Goal: Task Accomplishment & Management: Manage account settings

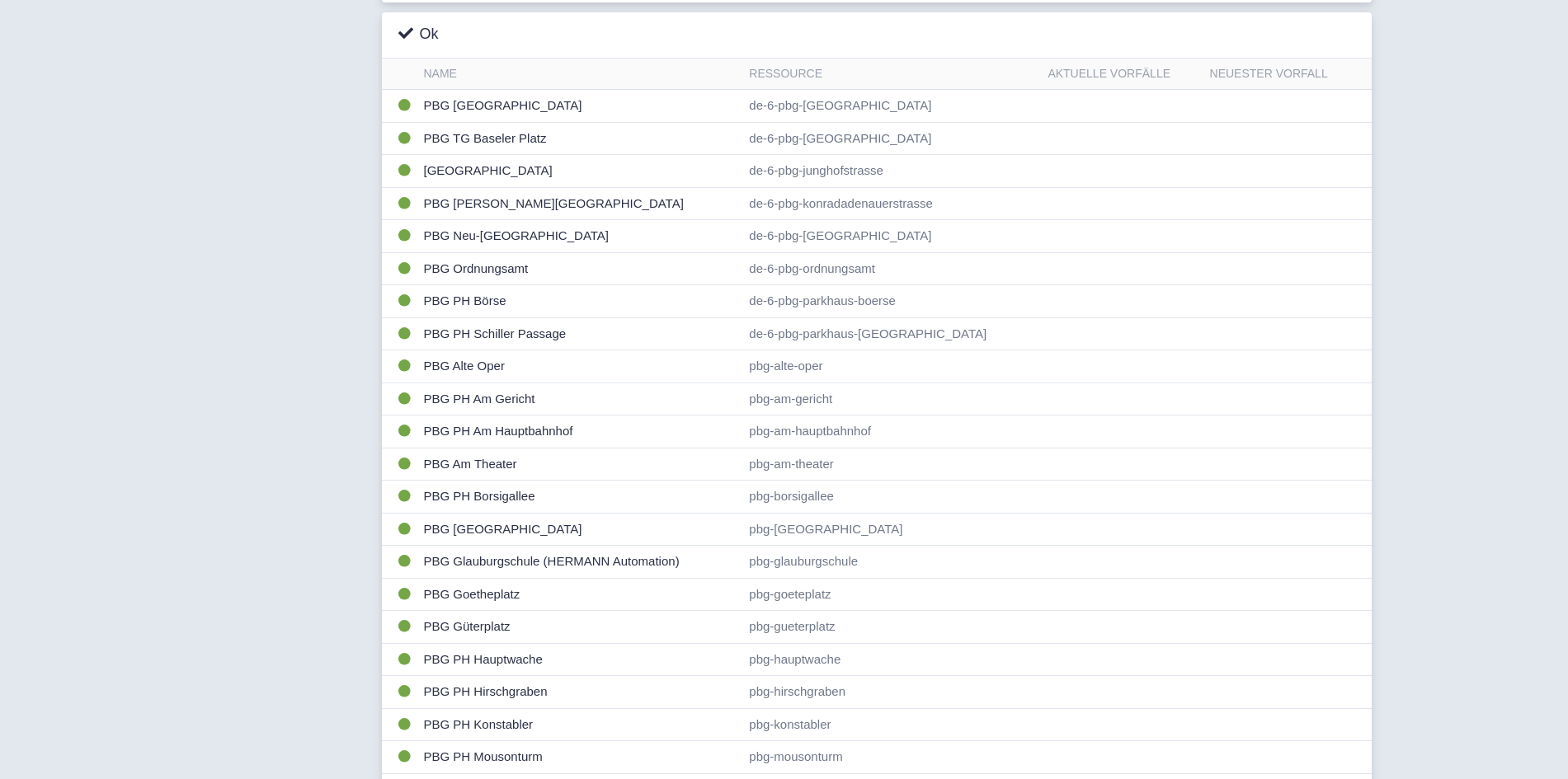
scroll to position [524, 0]
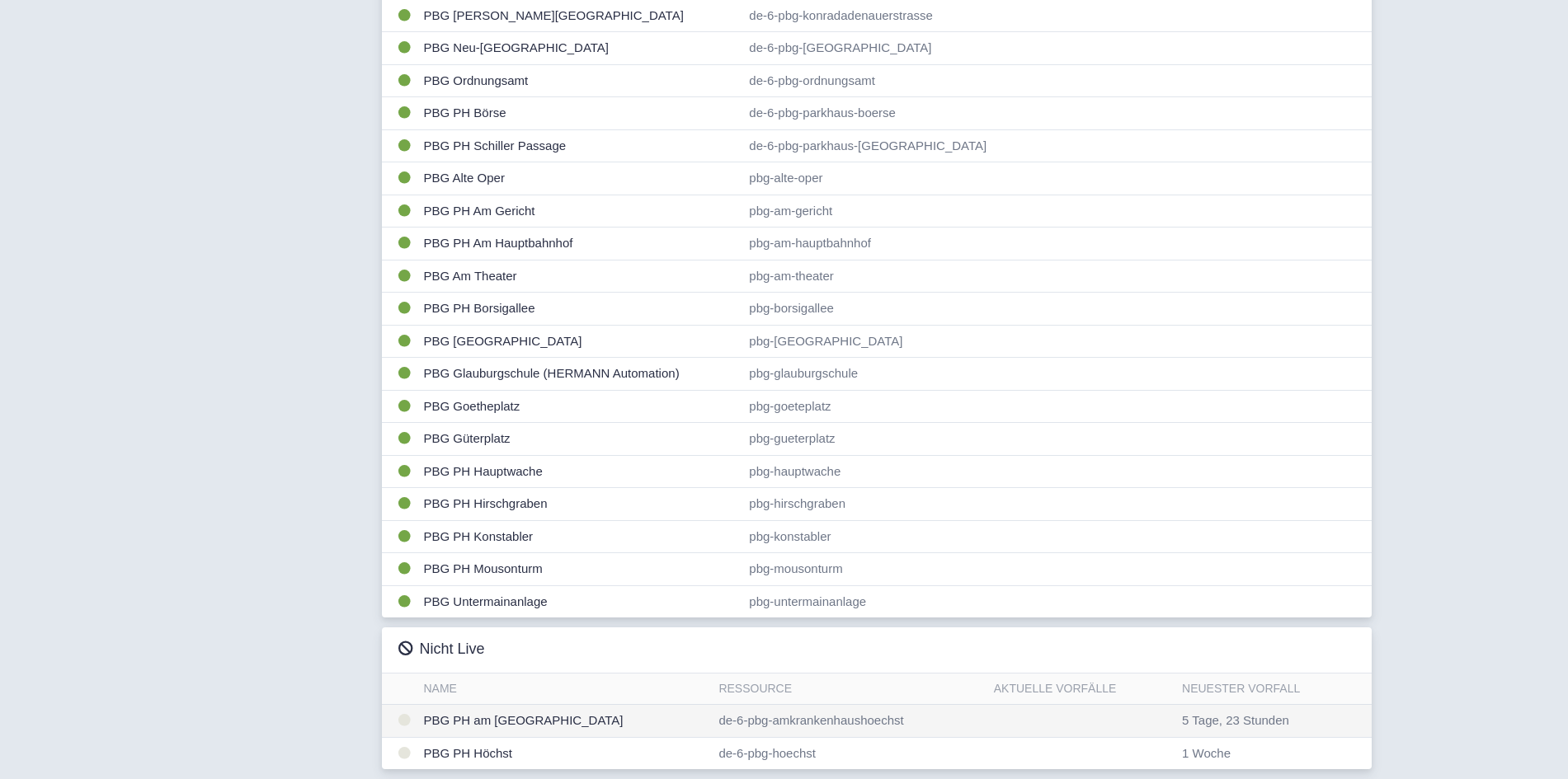
click at [587, 720] on td "PBG PH am [GEOGRAPHIC_DATA]" at bounding box center [564, 721] width 295 height 33
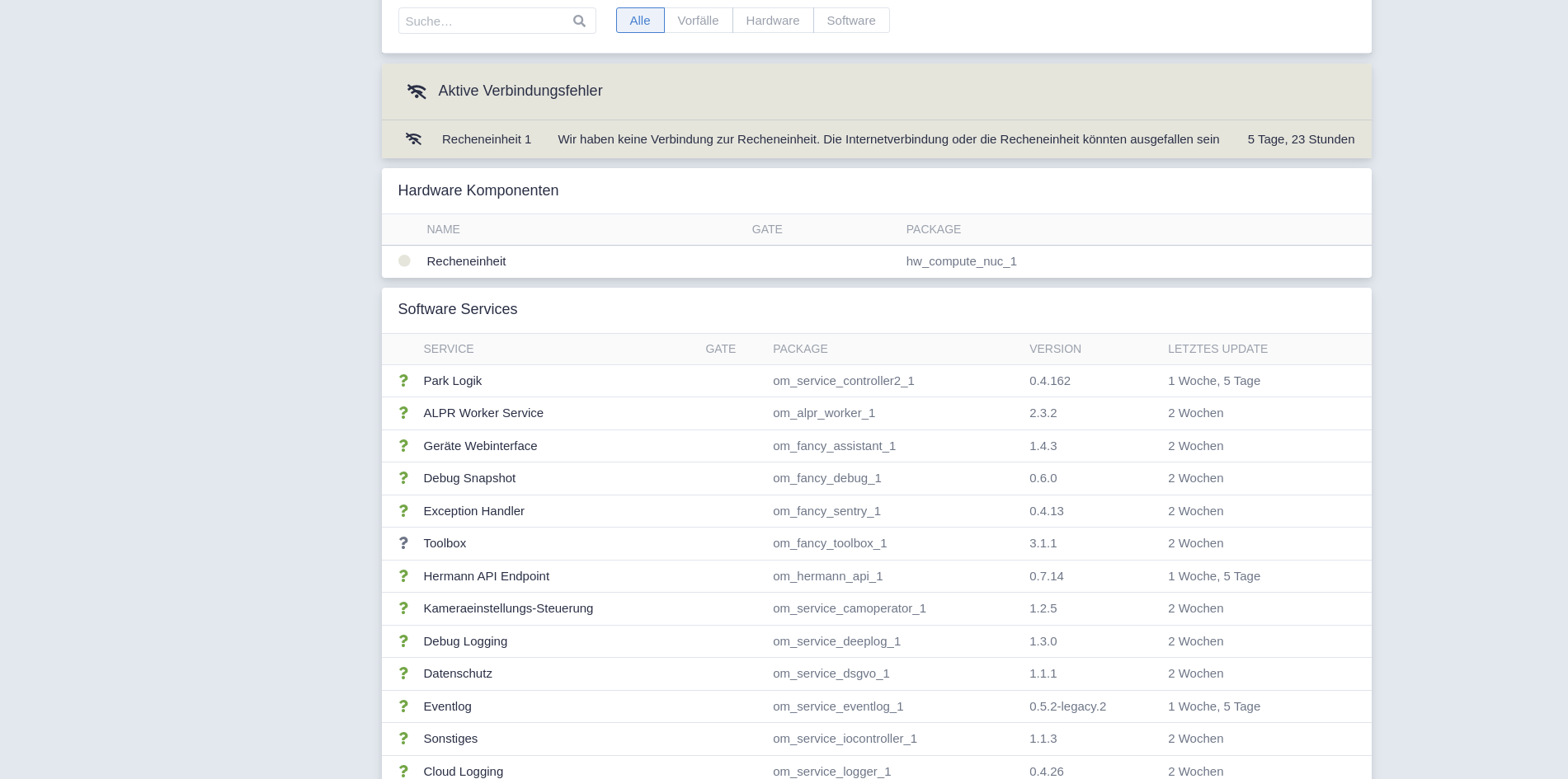
scroll to position [252, 0]
click at [505, 256] on td "Recheneinheit" at bounding box center [583, 261] width 325 height 32
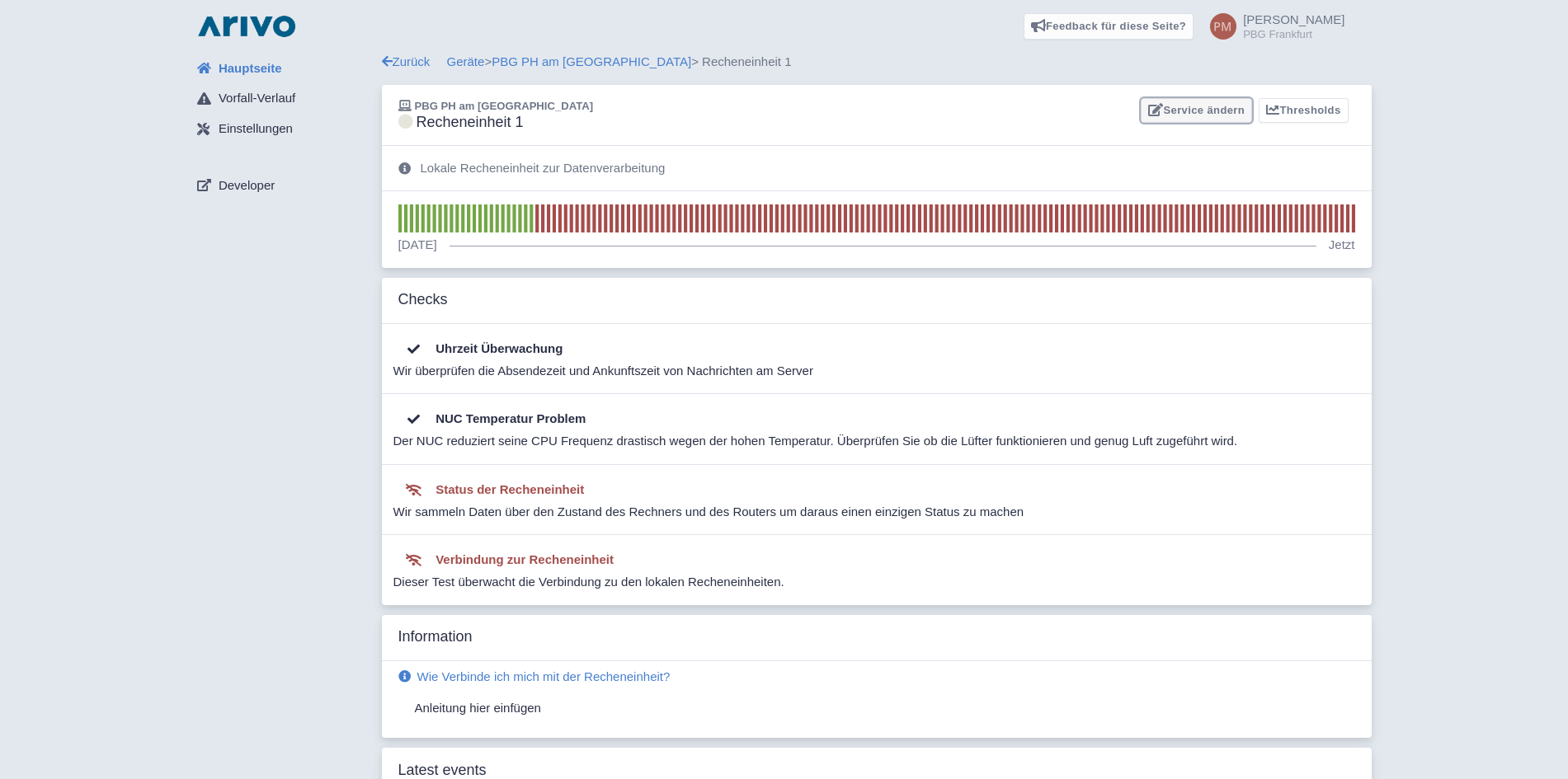
click at [1174, 115] on link "Service ändern" at bounding box center [1195, 111] width 111 height 26
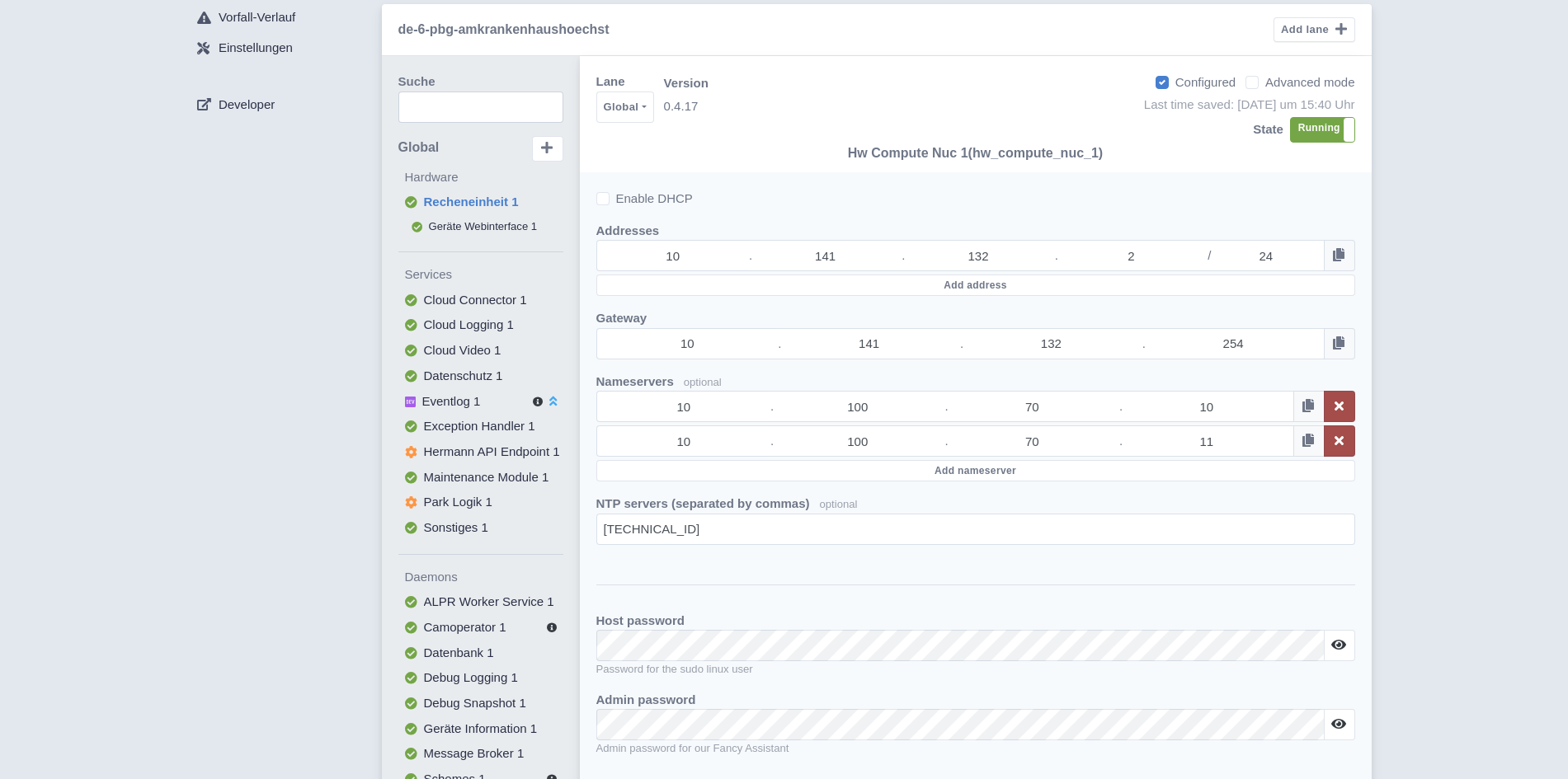
scroll to position [84, 0]
click at [1330, 722] on button at bounding box center [1338, 721] width 31 height 31
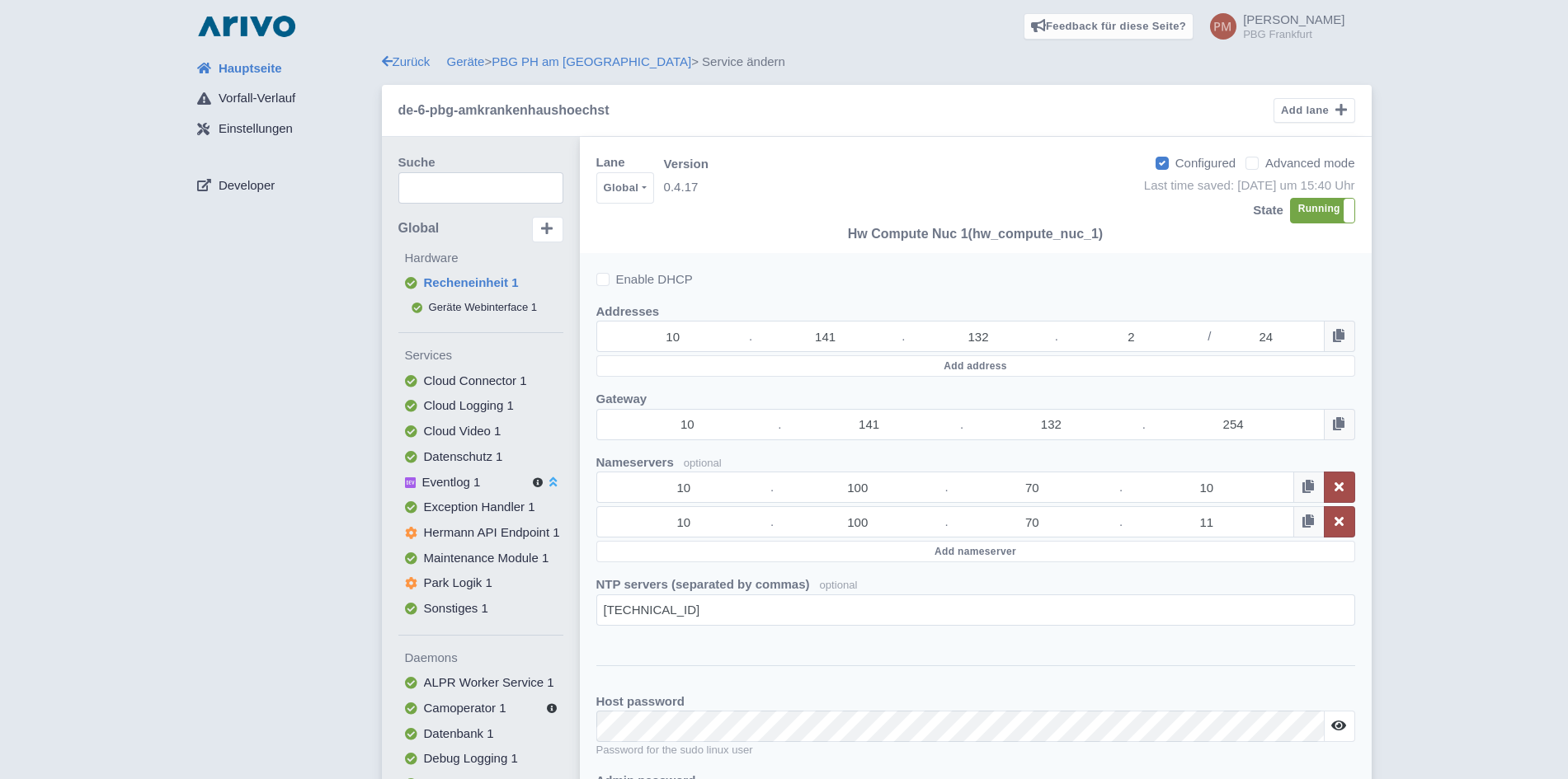
click at [268, 73] on span "Hauptseite" at bounding box center [250, 68] width 63 height 19
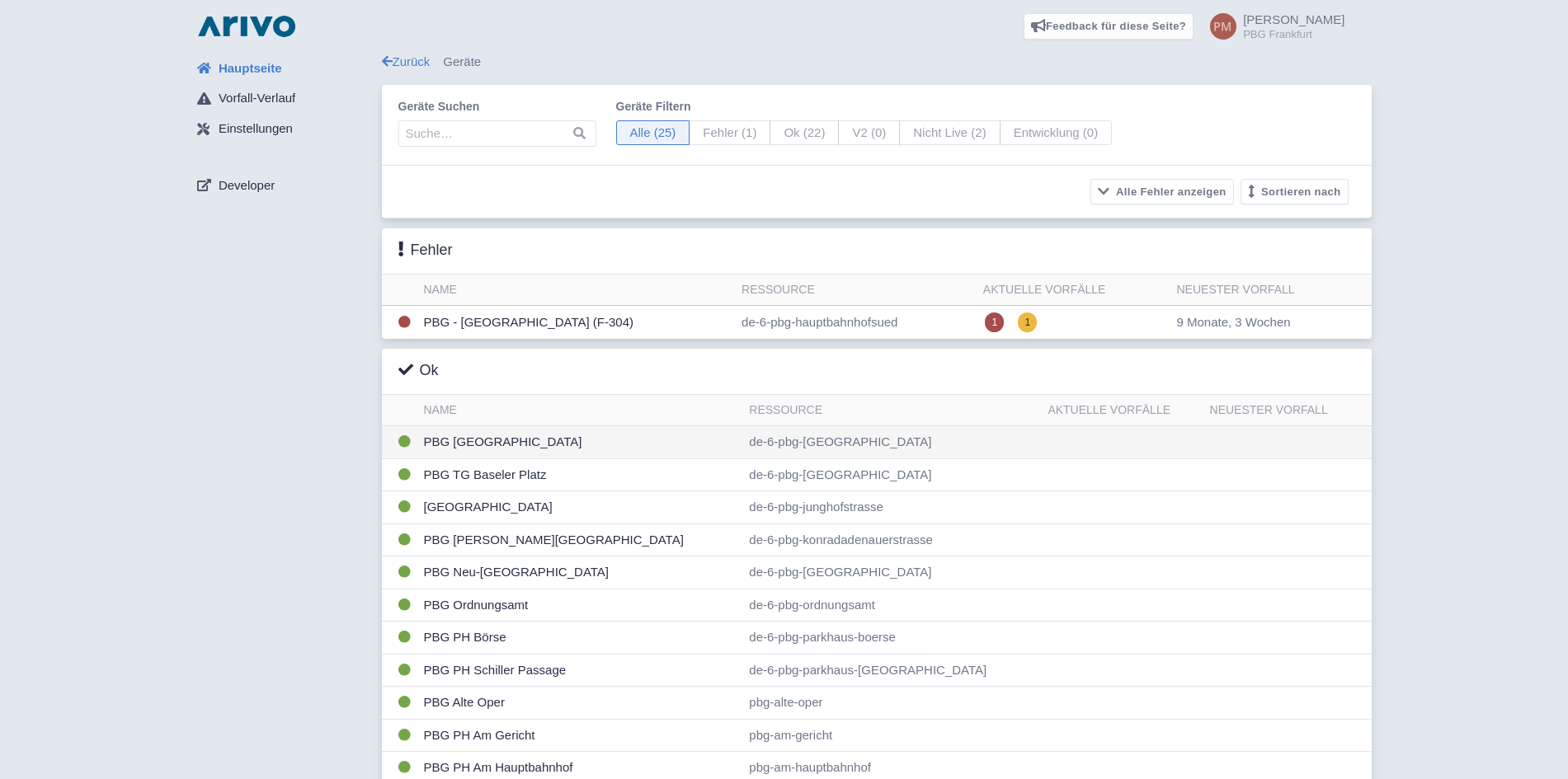
click at [490, 451] on td "PBG [GEOGRAPHIC_DATA]" at bounding box center [580, 442] width 326 height 33
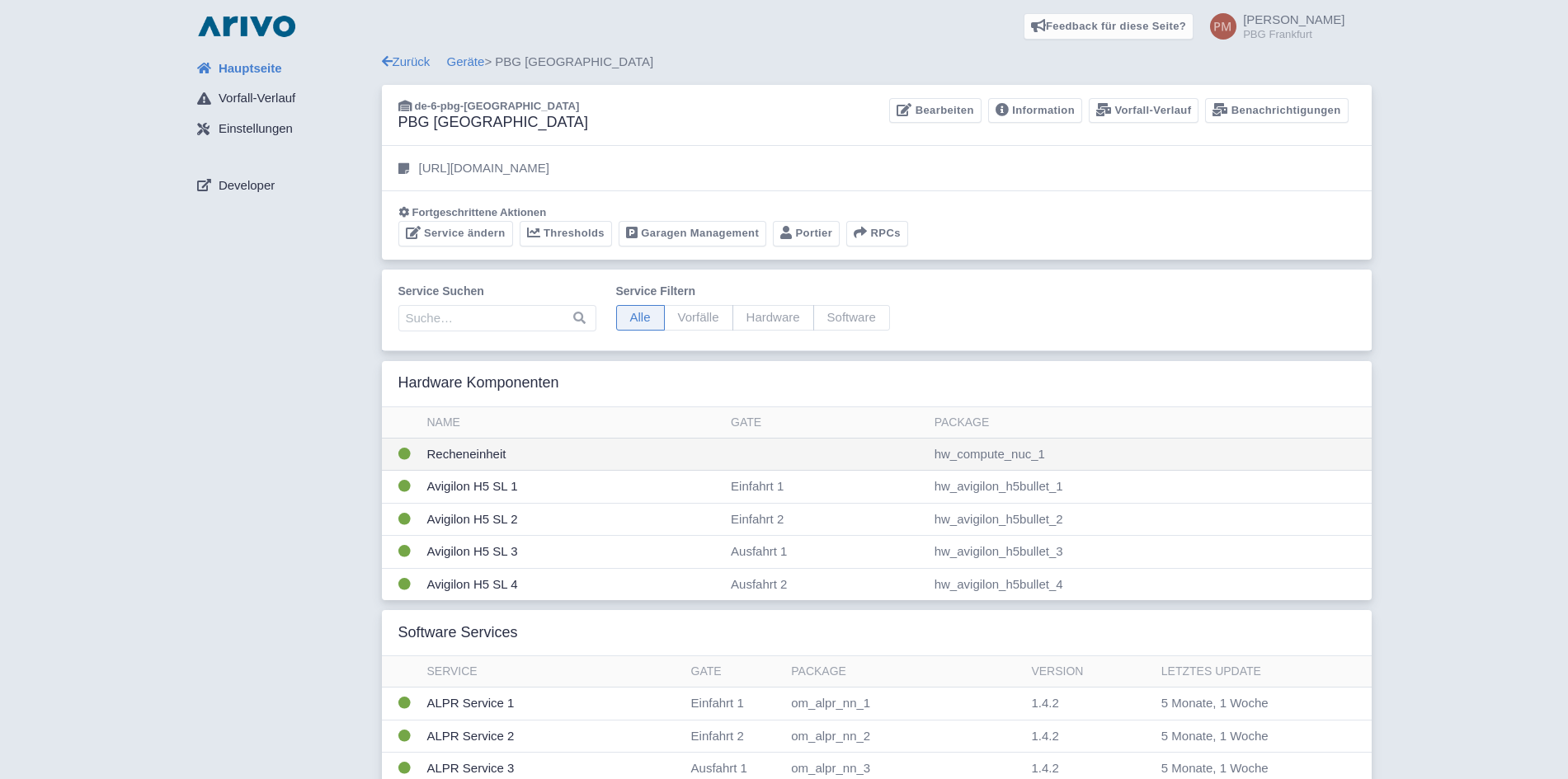
click at [782, 463] on td at bounding box center [826, 454] width 204 height 33
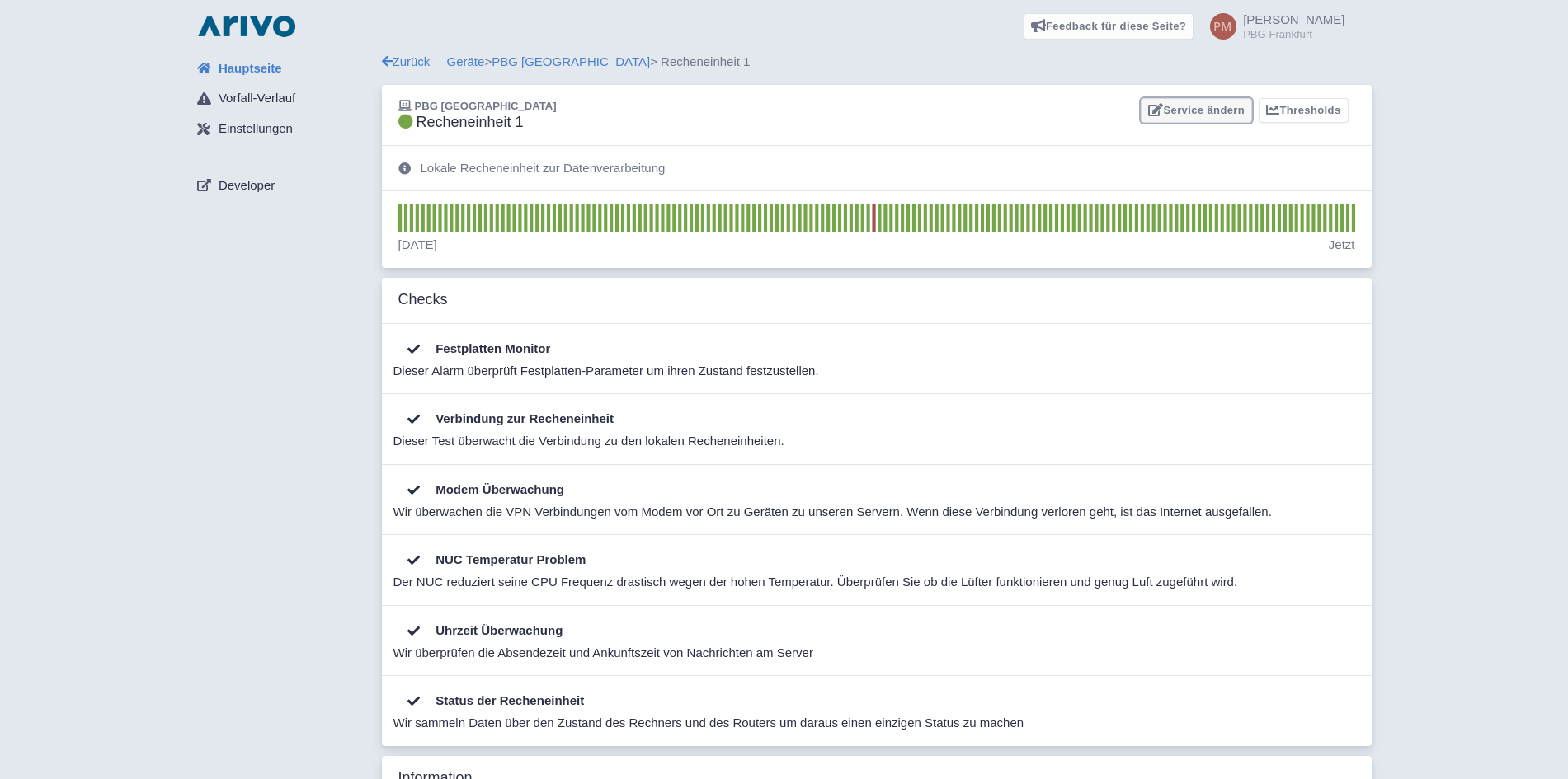
click at [1206, 112] on link "Service ändern" at bounding box center [1195, 111] width 111 height 26
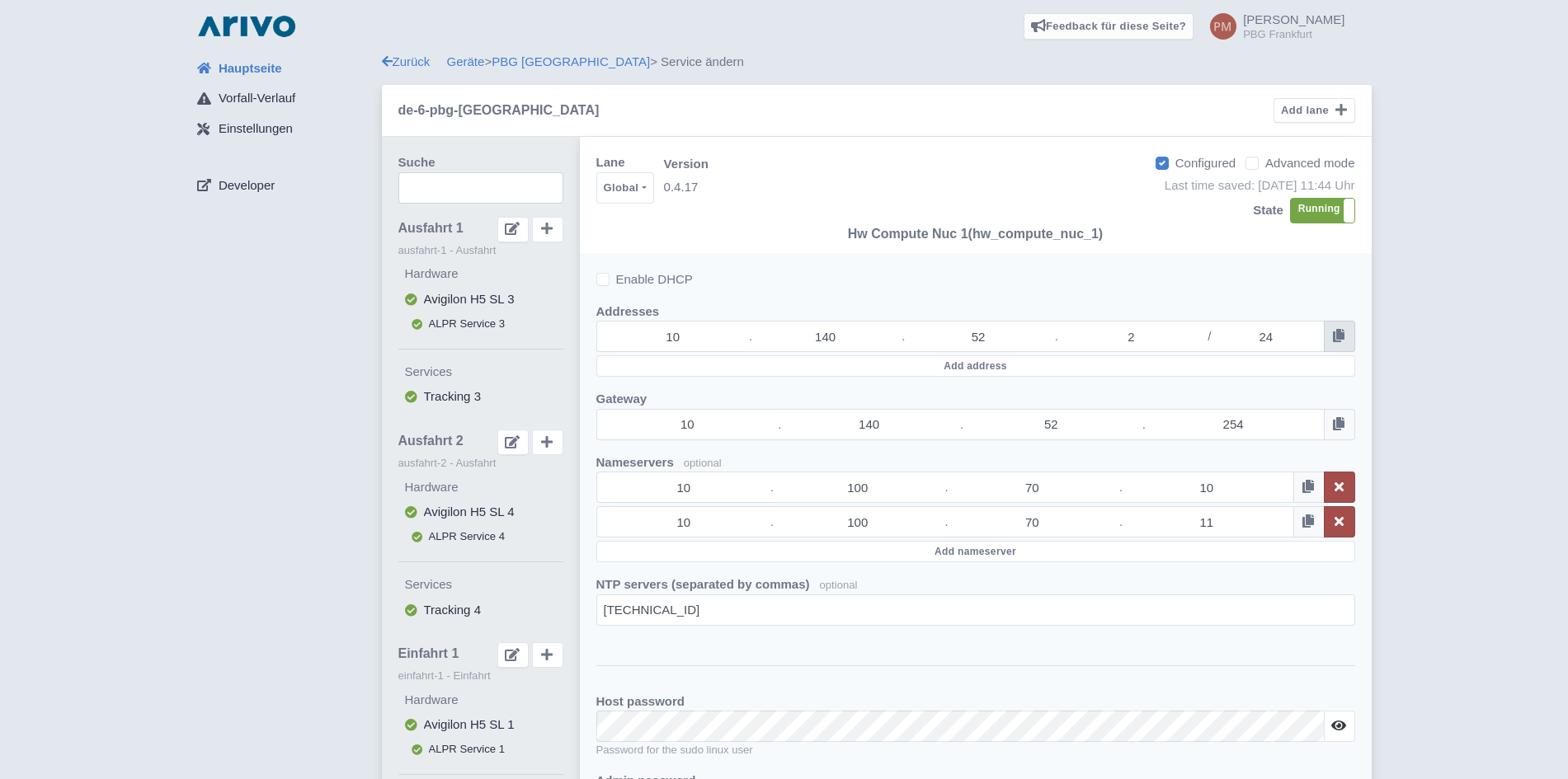
click at [1341, 339] on icon at bounding box center [1339, 335] width 12 height 13
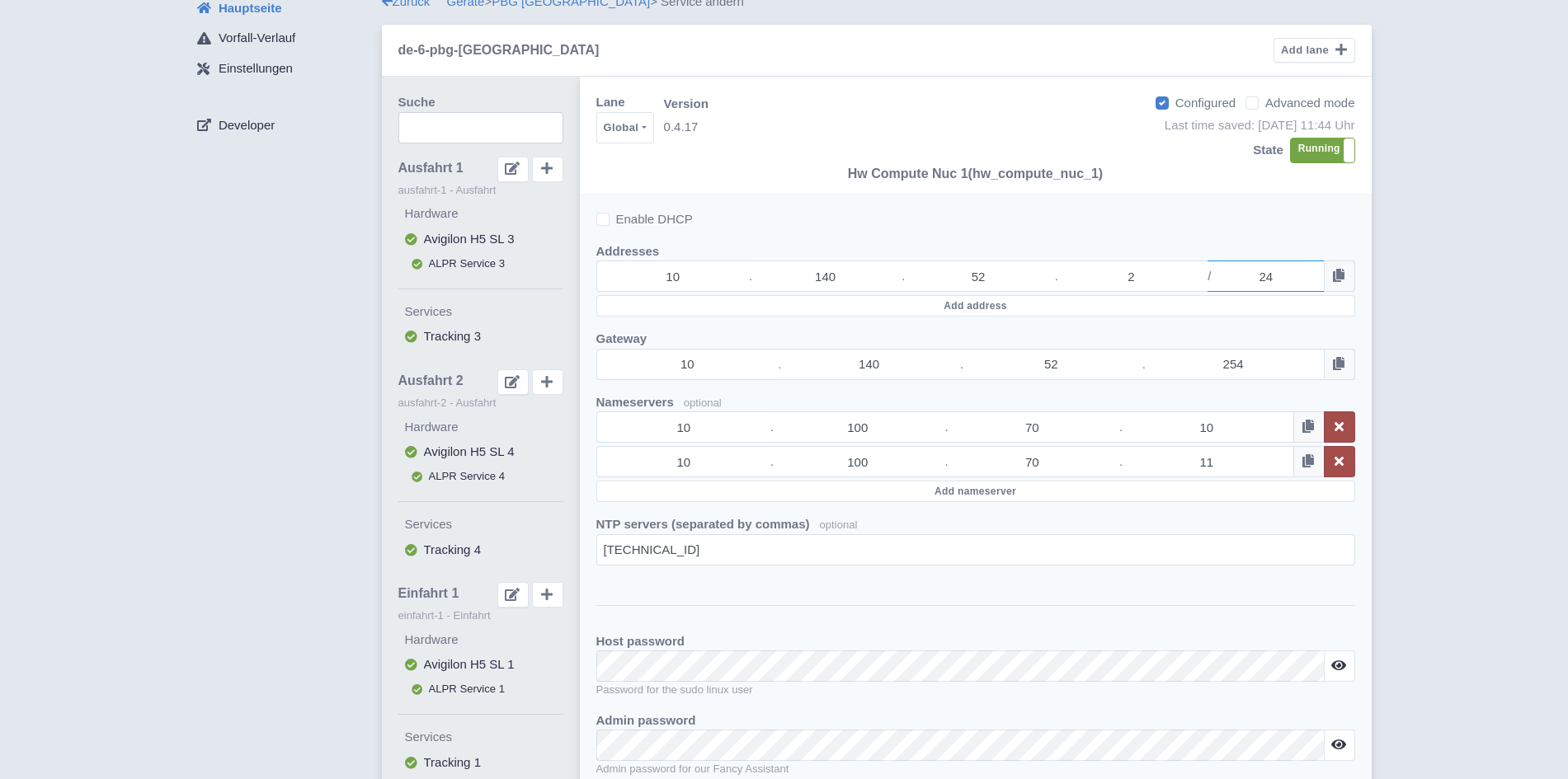
scroll to position [252, 0]
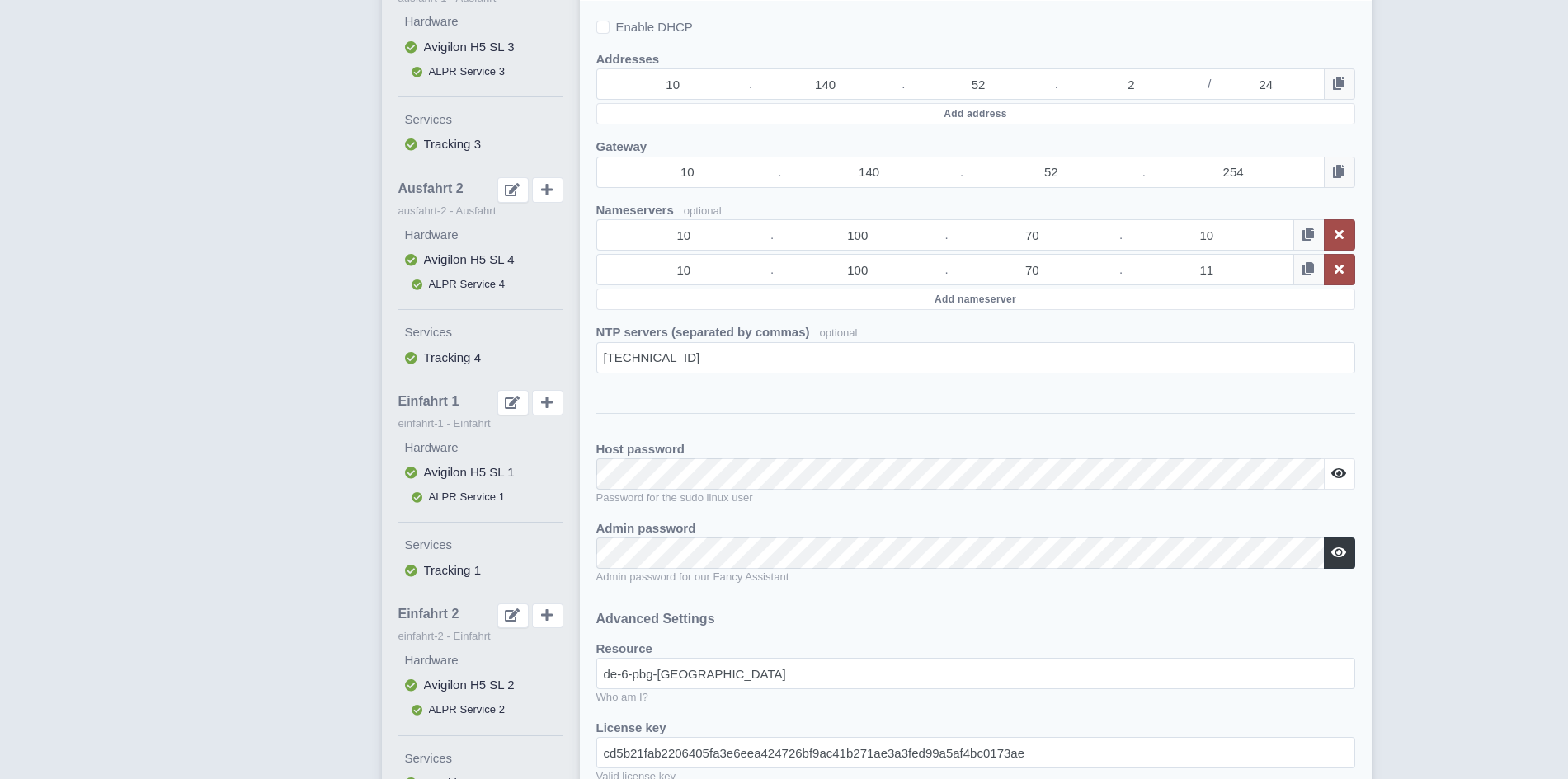
drag, startPoint x: 1346, startPoint y: 556, endPoint x: 1336, endPoint y: 556, distance: 9.9
click at [1345, 556] on icon at bounding box center [1338, 552] width 15 height 13
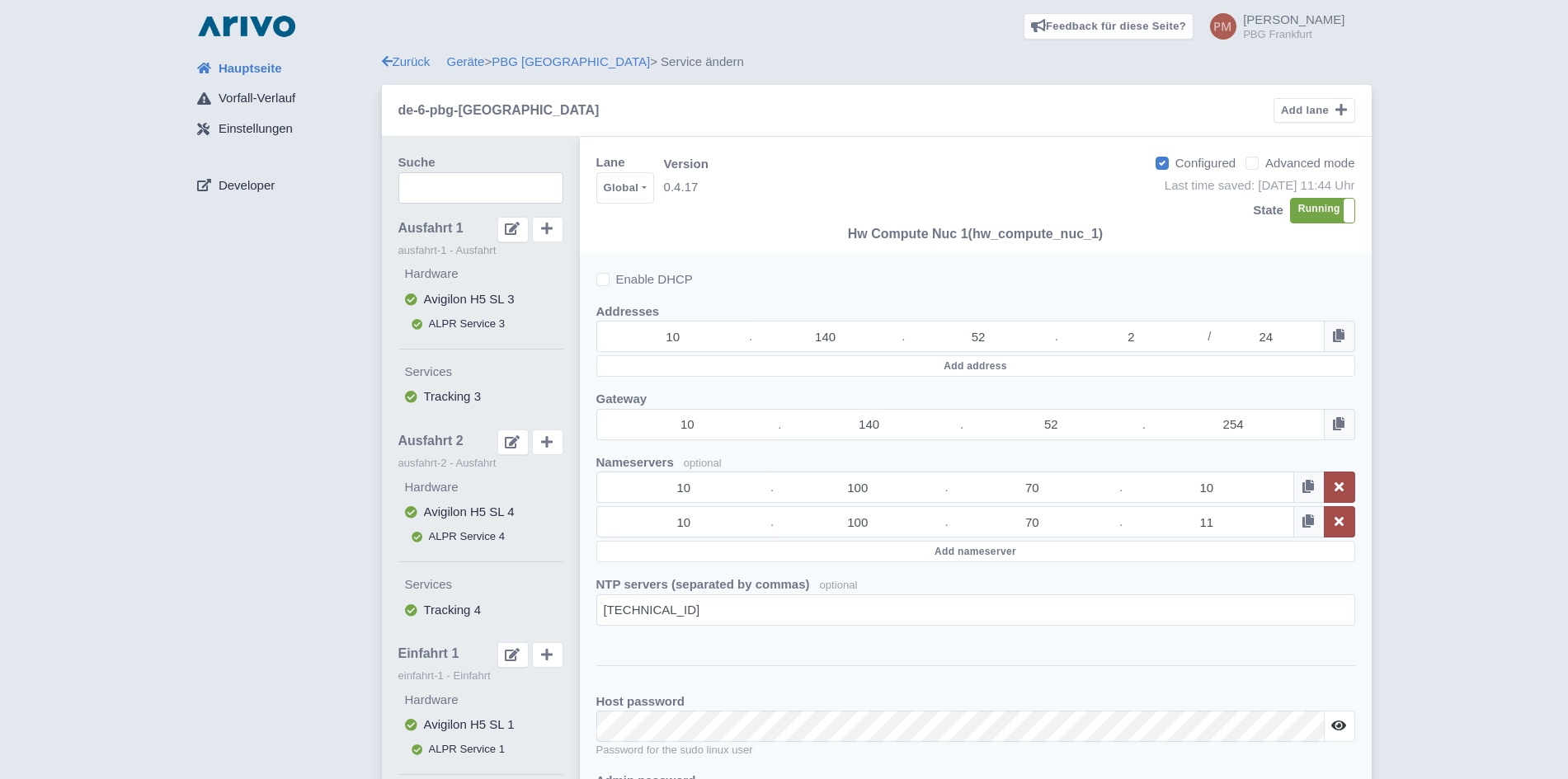
click at [248, 67] on span "Hauptseite" at bounding box center [250, 68] width 63 height 19
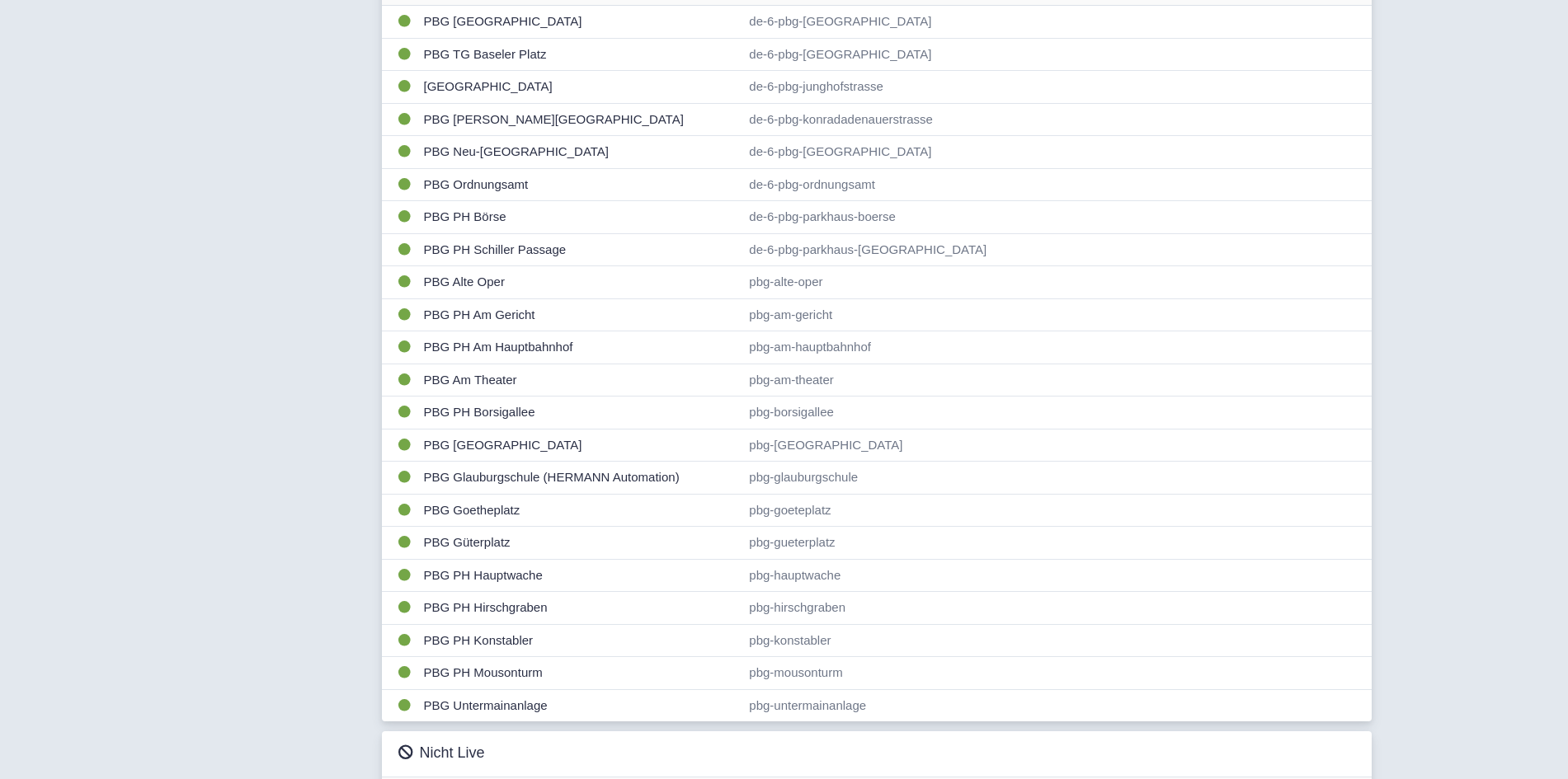
scroll to position [524, 0]
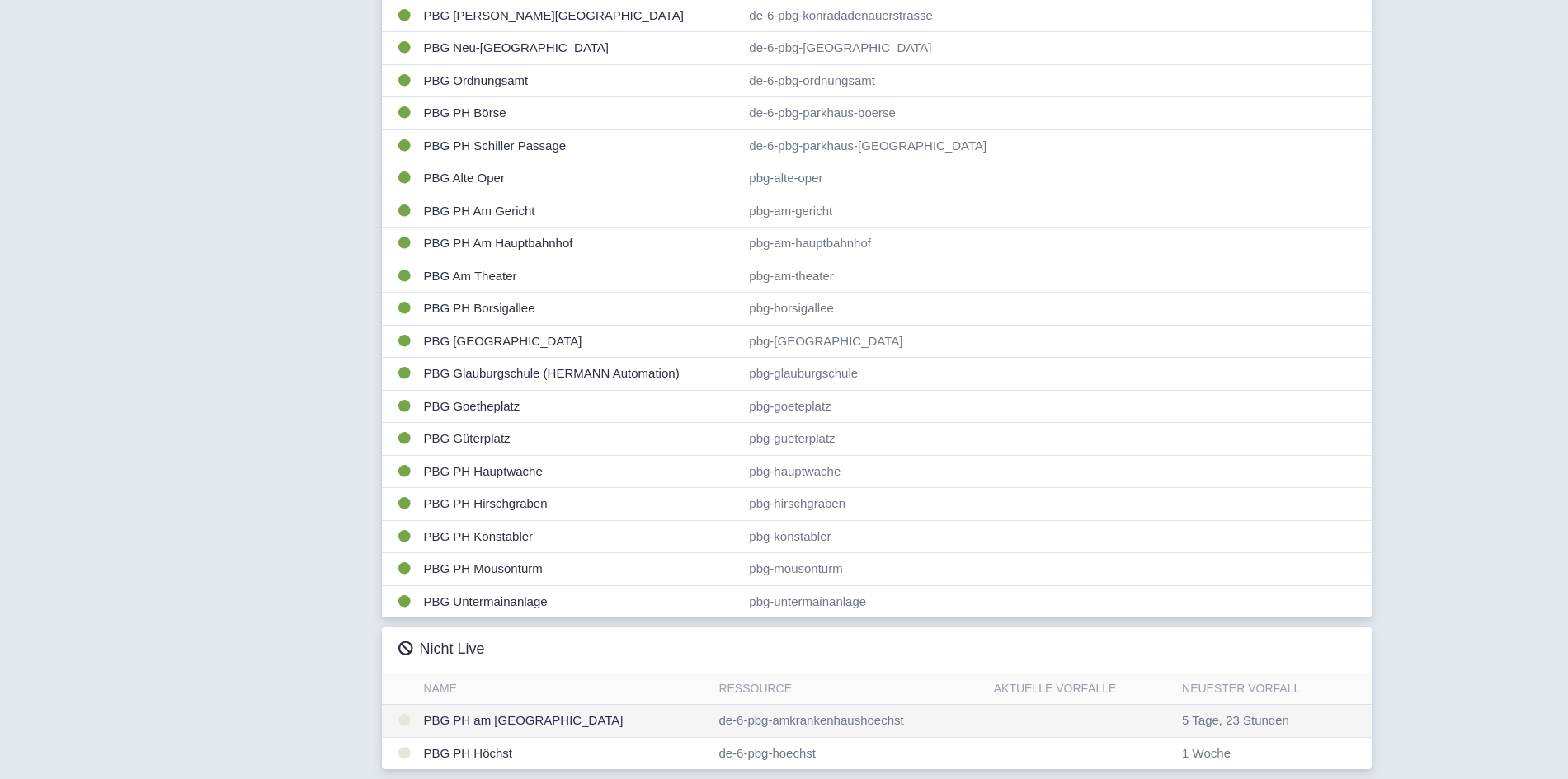
click at [499, 717] on td "PBG PH am [GEOGRAPHIC_DATA]" at bounding box center [564, 721] width 295 height 33
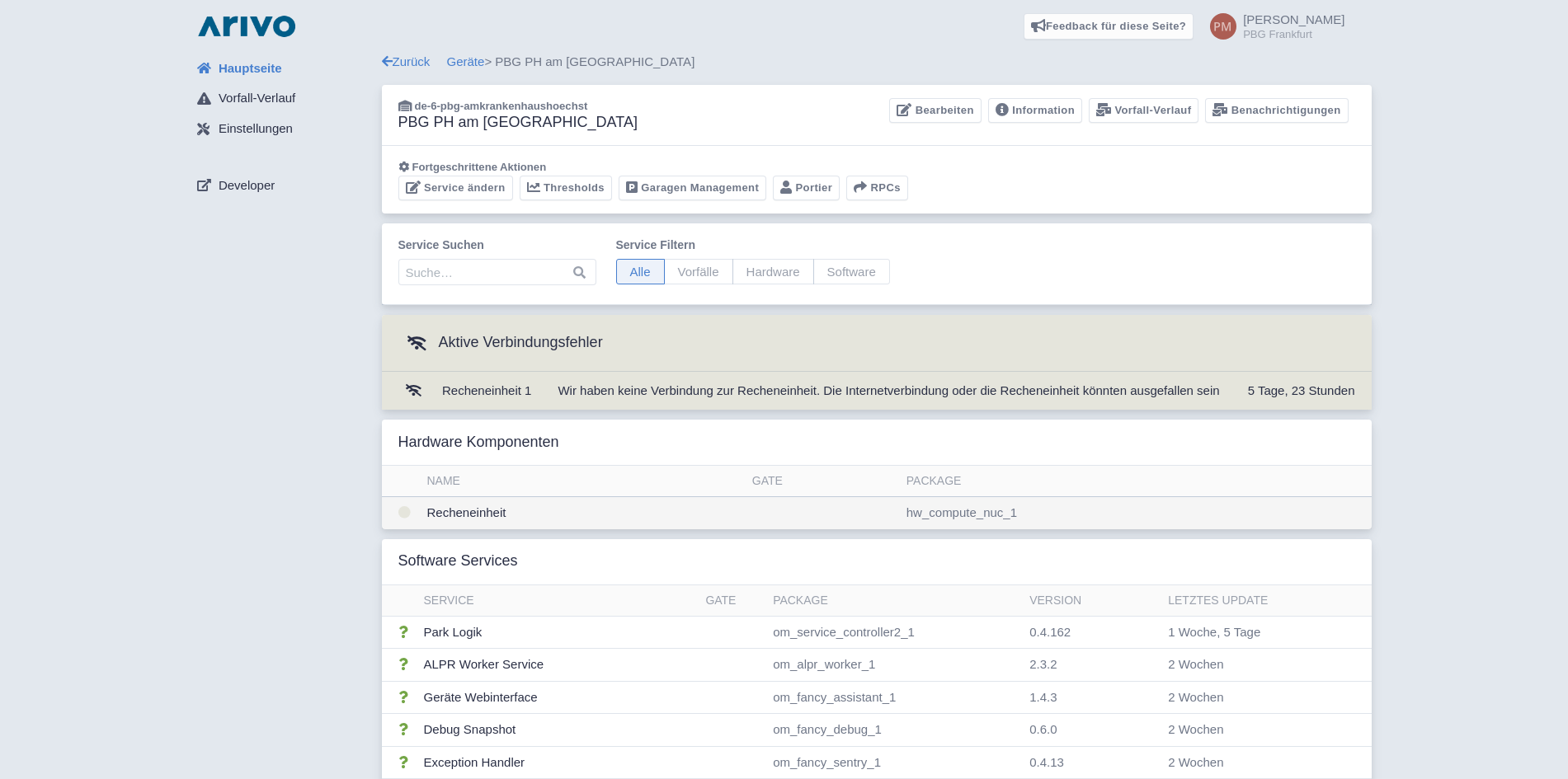
click at [663, 504] on td "Recheneinheit" at bounding box center [583, 513] width 325 height 32
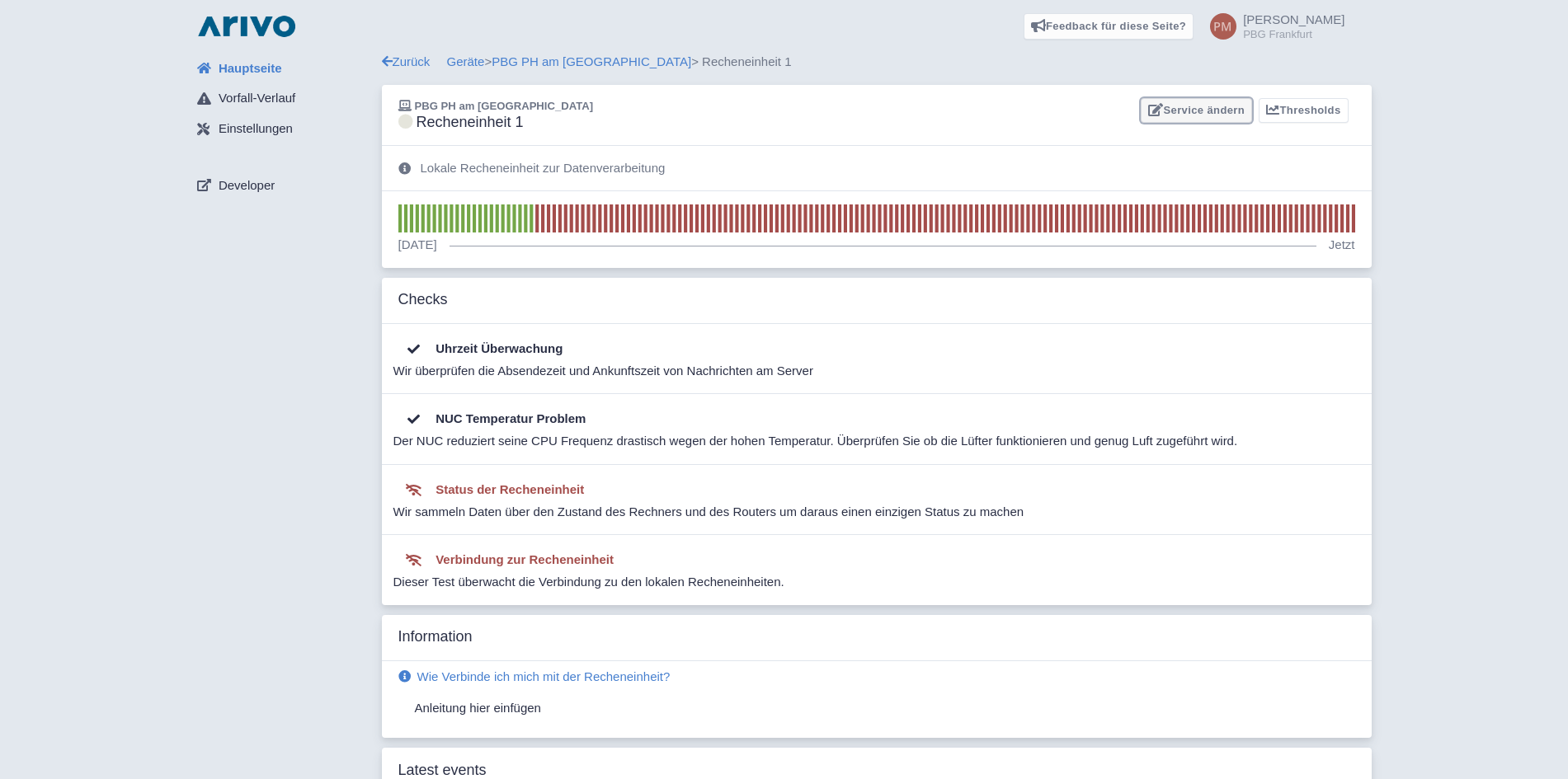
click at [1224, 119] on link "Service ändern" at bounding box center [1195, 111] width 111 height 26
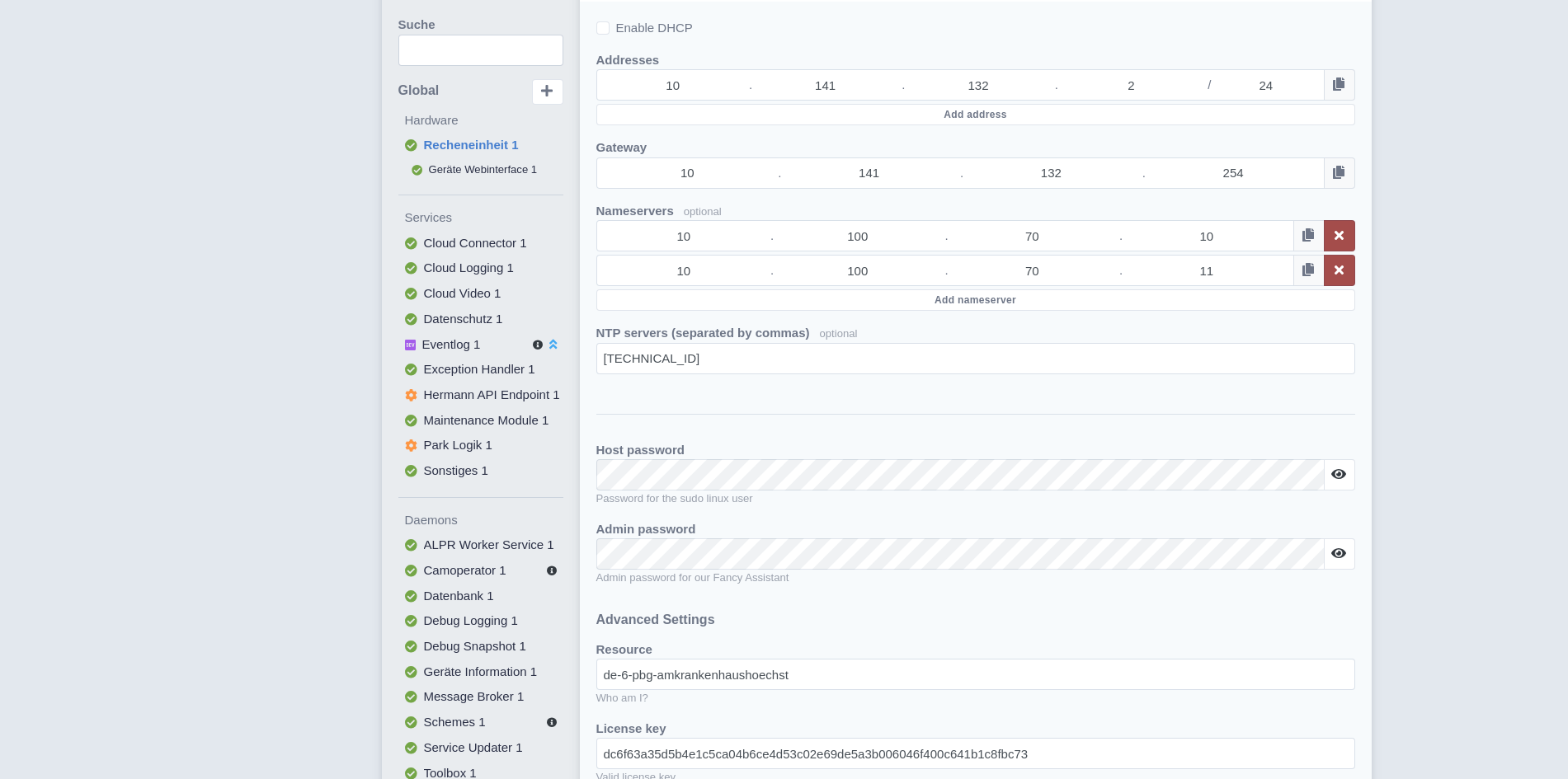
scroll to position [336, 0]
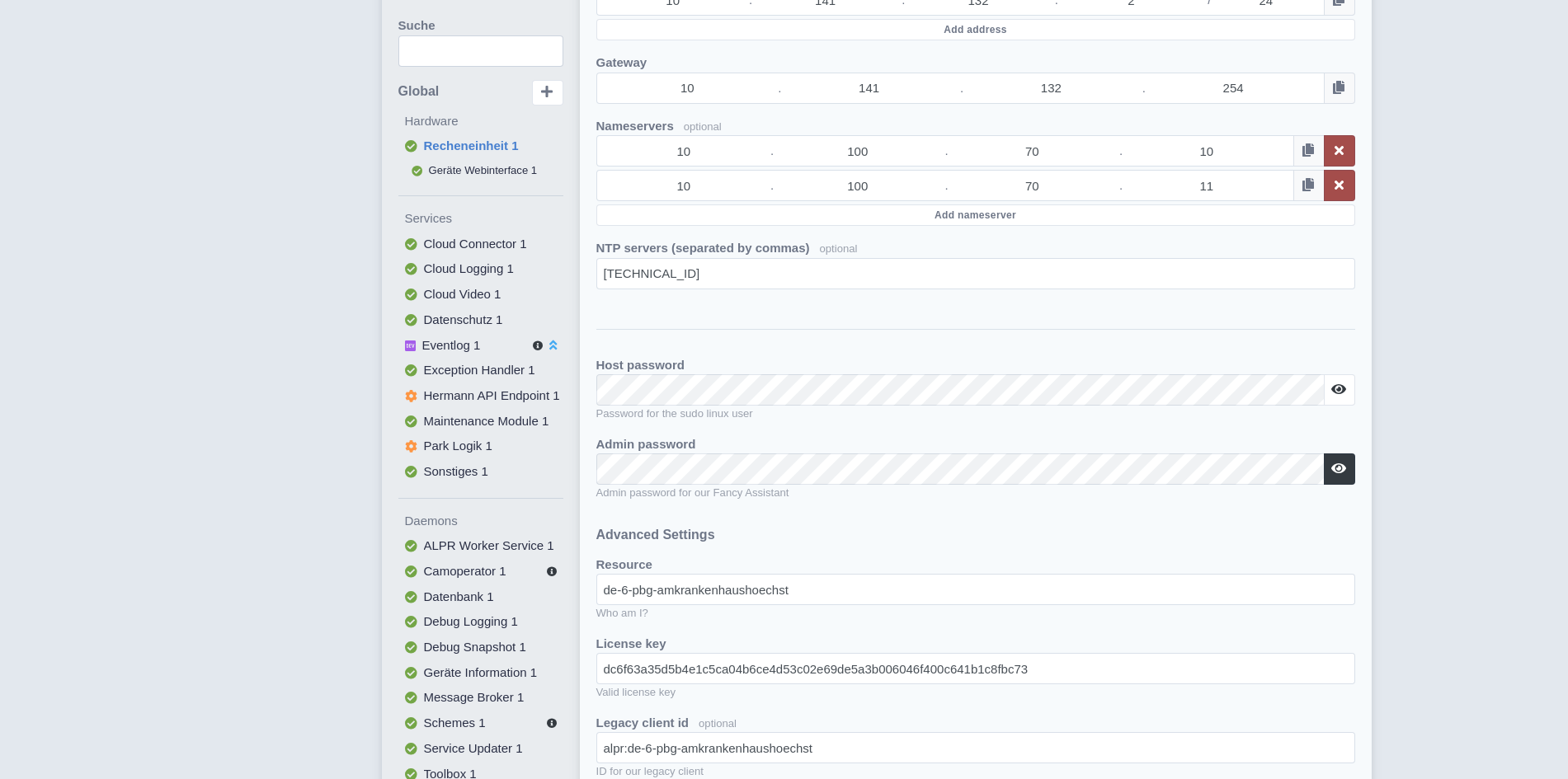
click at [1333, 468] on icon at bounding box center [1338, 468] width 15 height 13
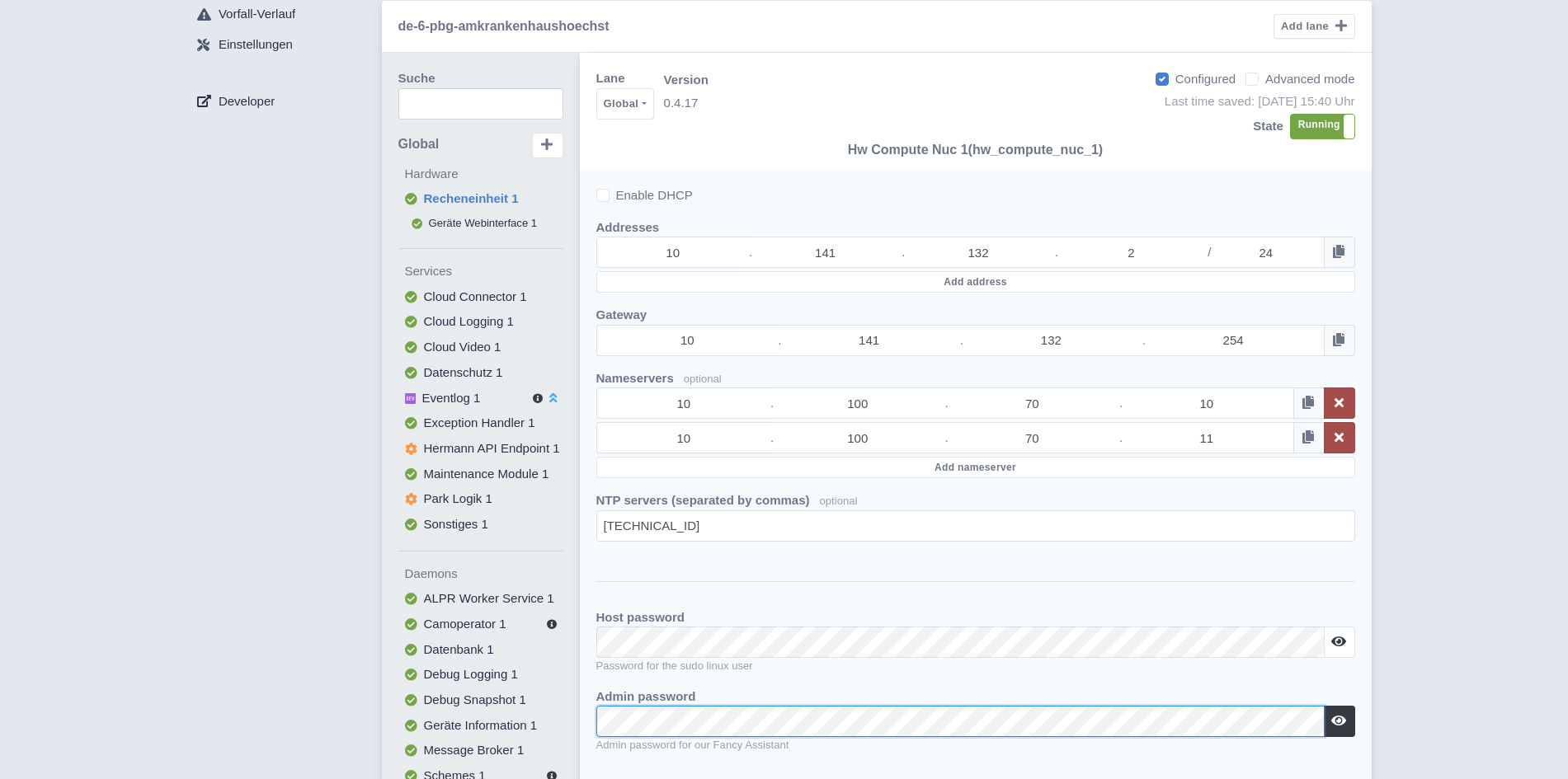
scroll to position [0, 0]
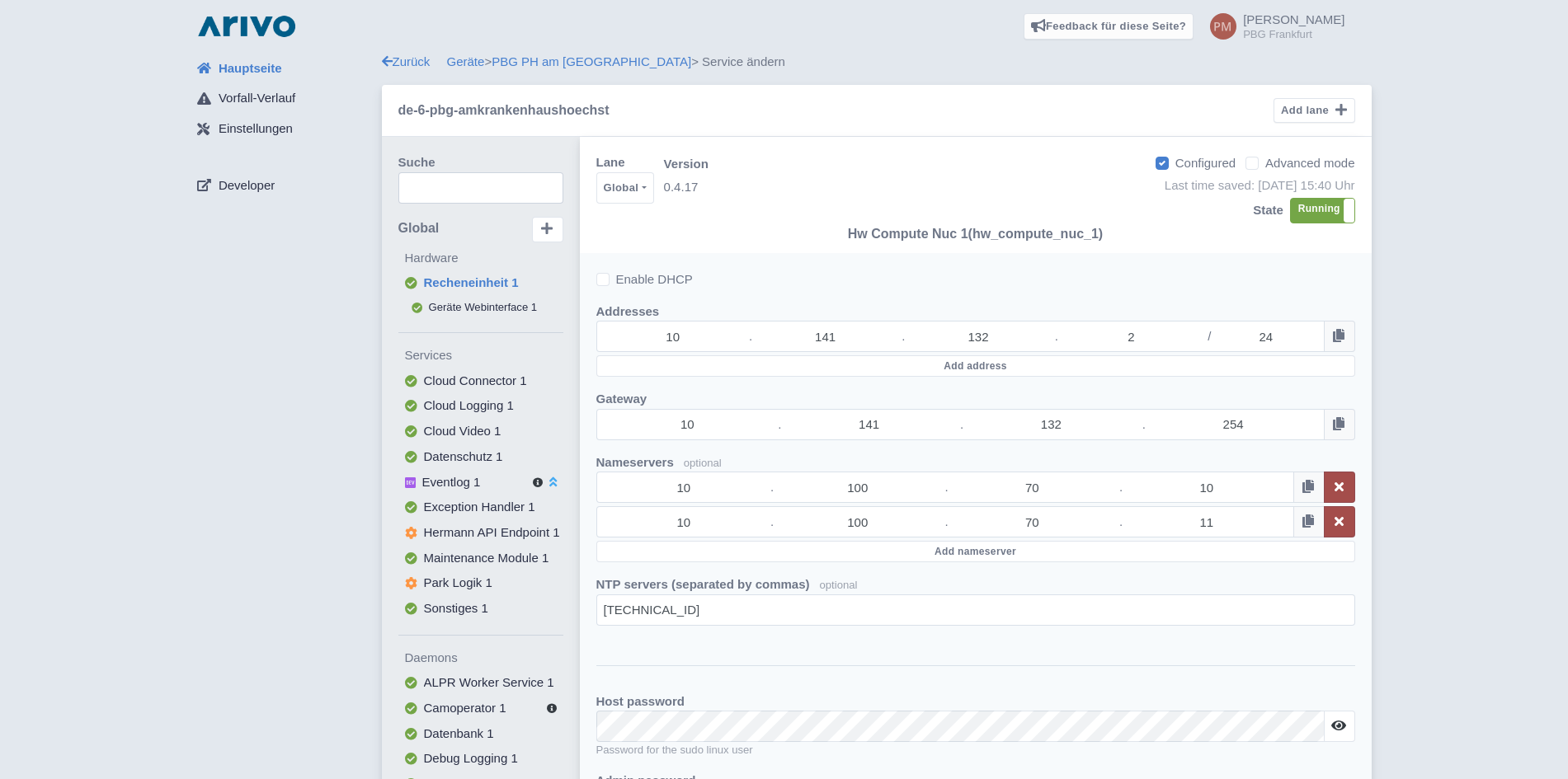
click at [251, 67] on span "Hauptseite" at bounding box center [250, 68] width 63 height 19
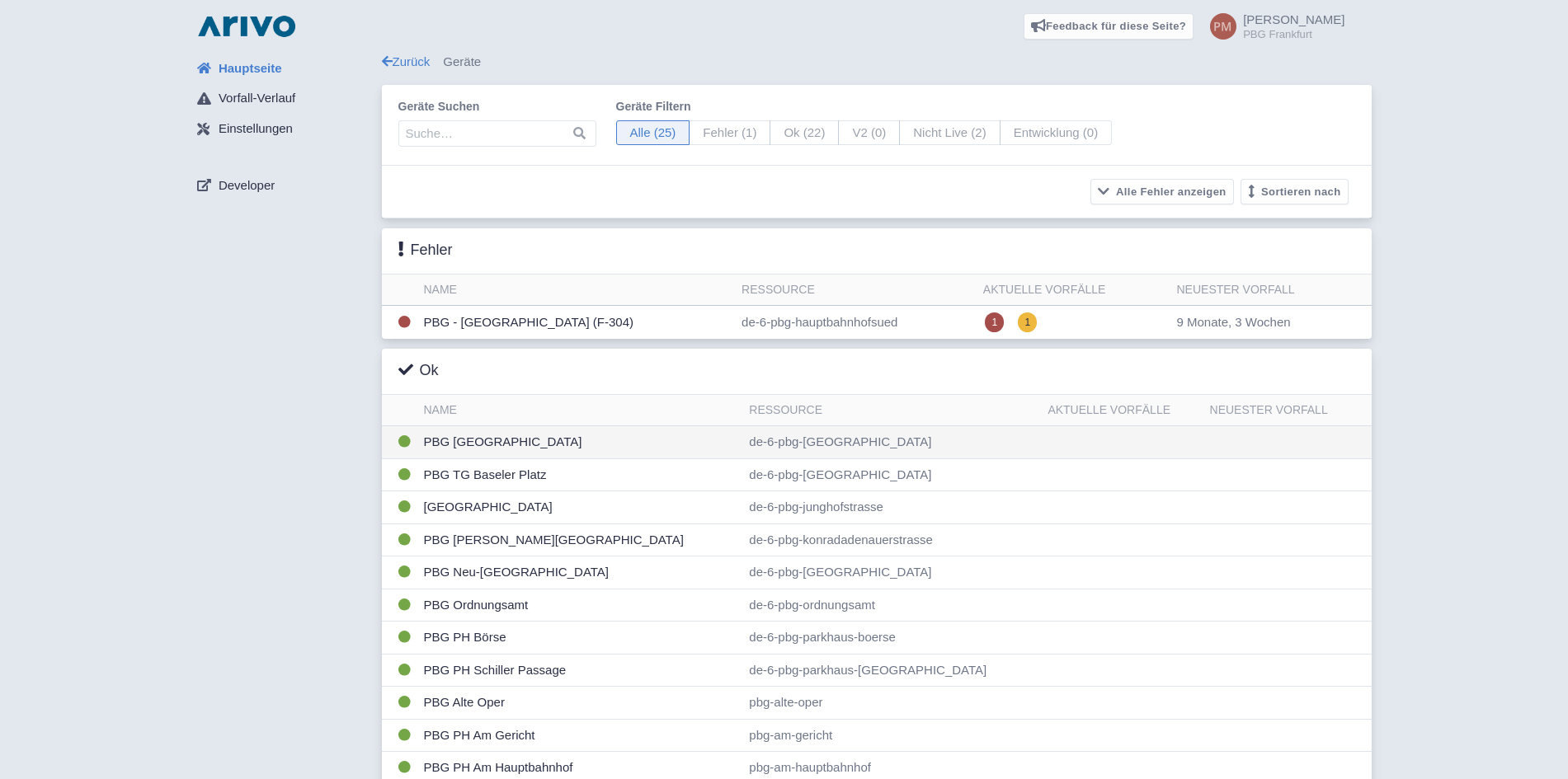
click at [530, 446] on td "PBG [GEOGRAPHIC_DATA]" at bounding box center [580, 442] width 326 height 33
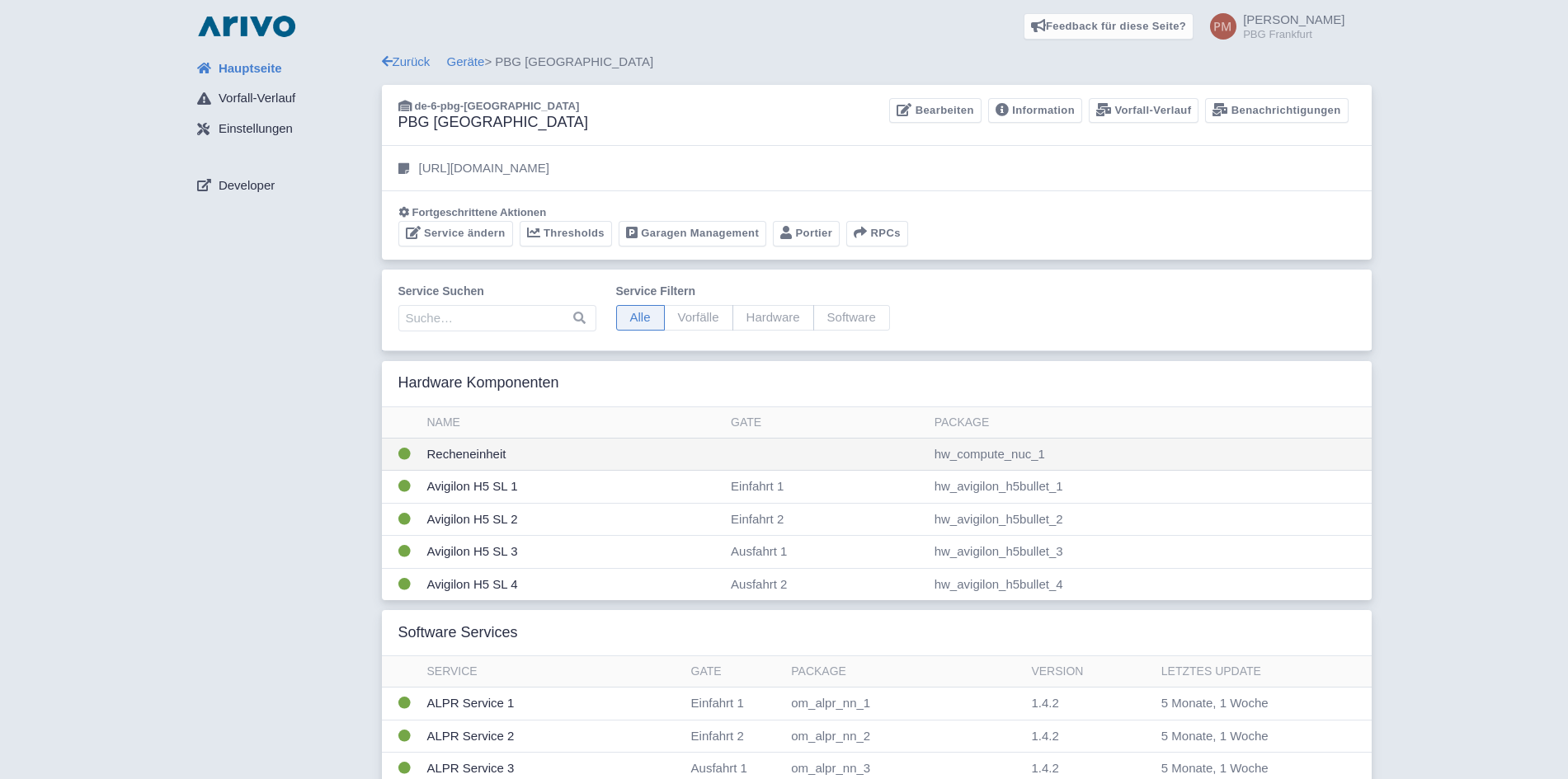
click at [606, 454] on td "Recheneinheit" at bounding box center [573, 454] width 304 height 33
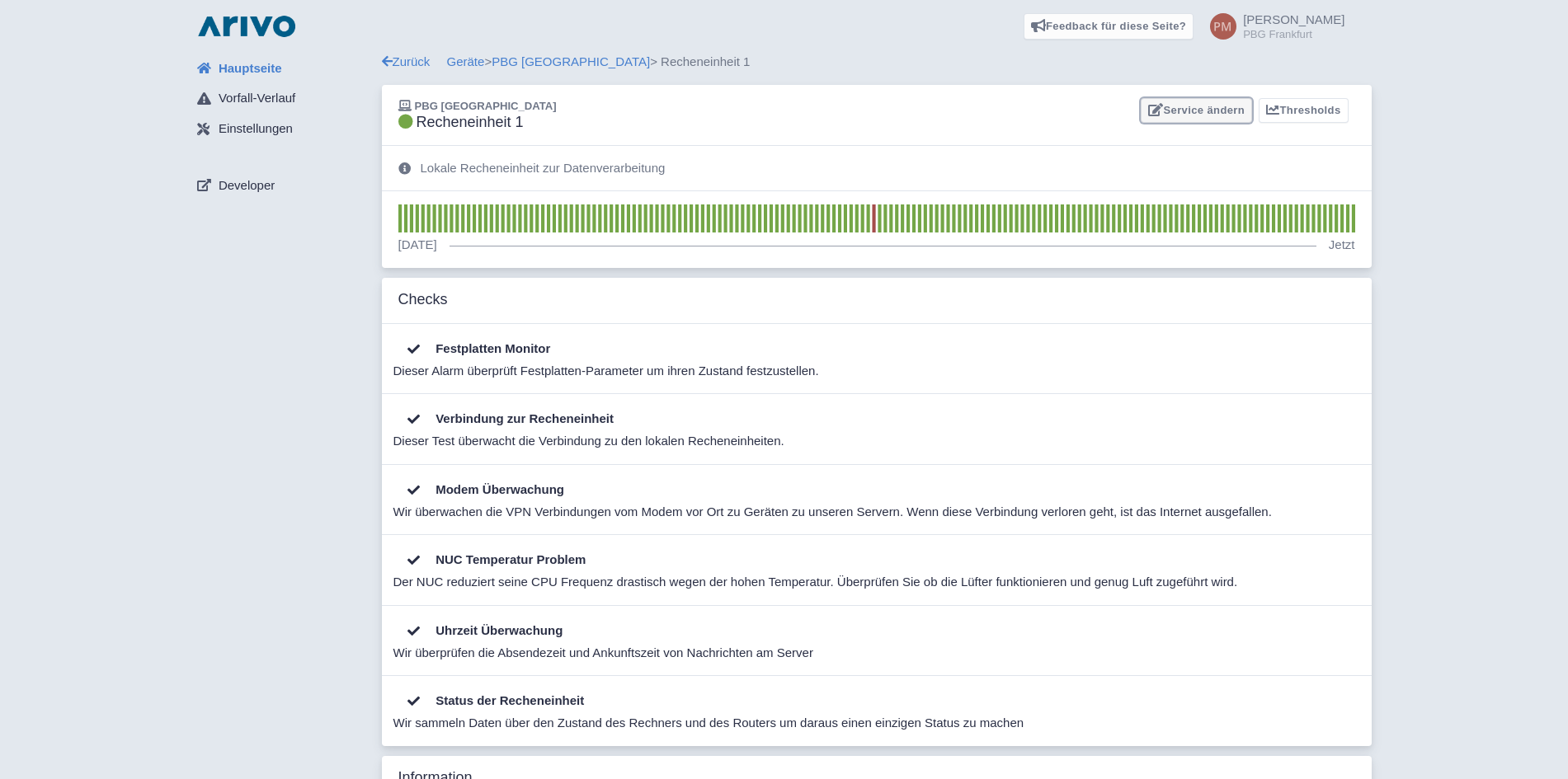
click at [1194, 113] on link "Service ändern" at bounding box center [1195, 111] width 111 height 26
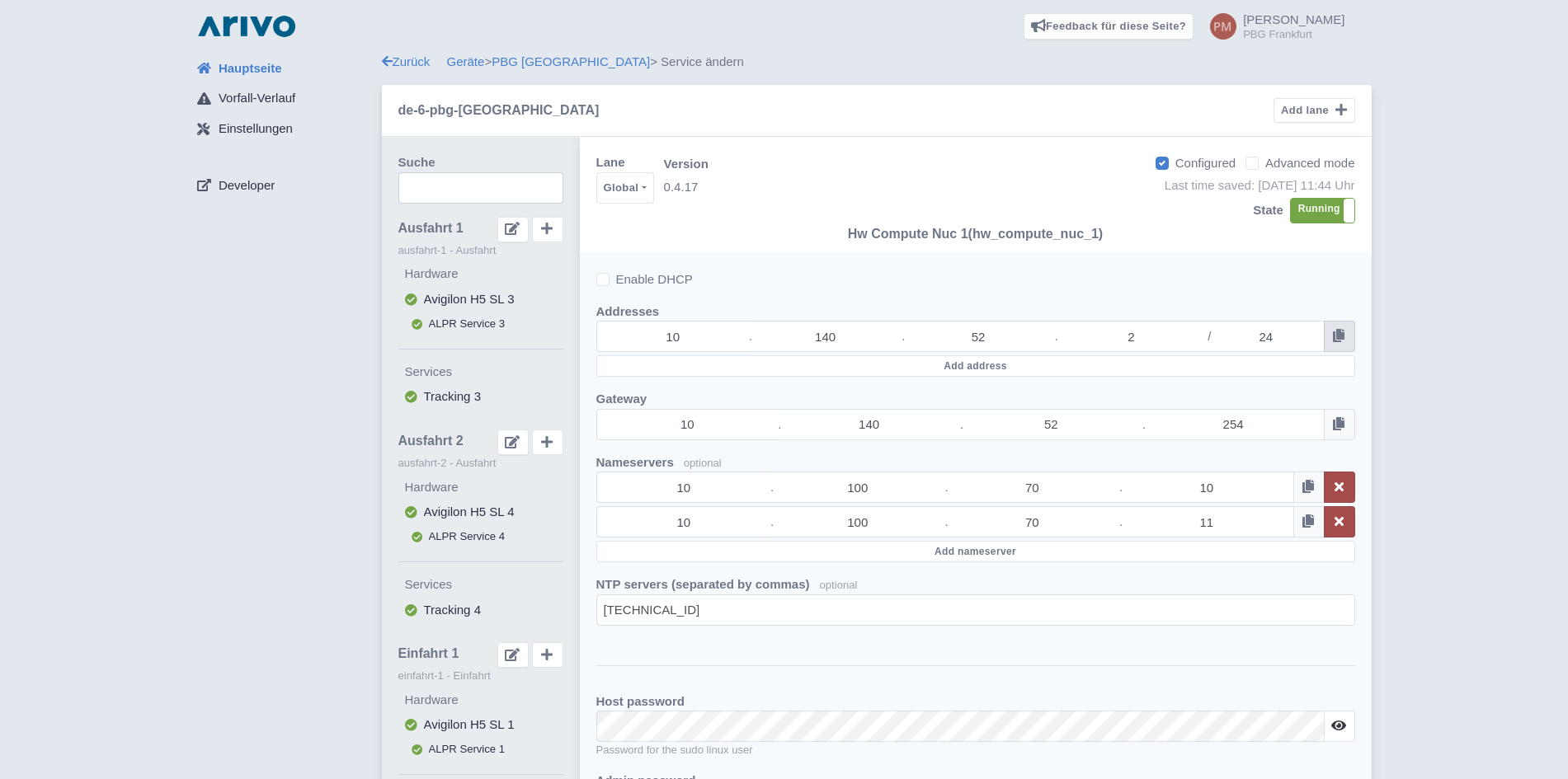
click at [1335, 340] on icon at bounding box center [1339, 335] width 12 height 13
